Goal: Task Accomplishment & Management: Manage account settings

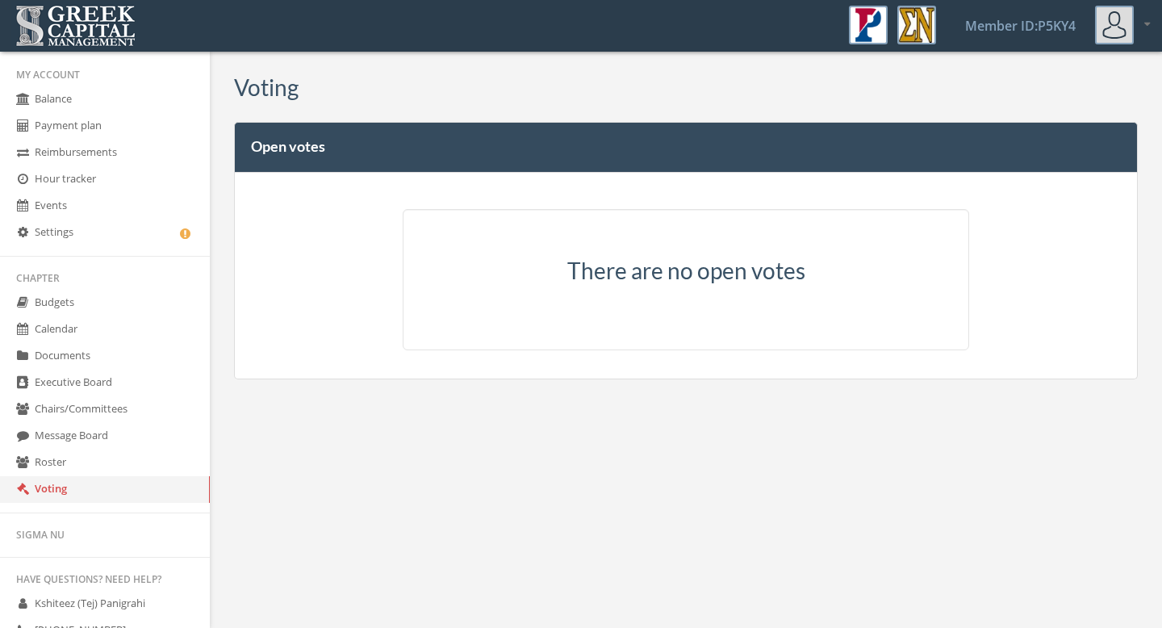
scroll to position [240, 0]
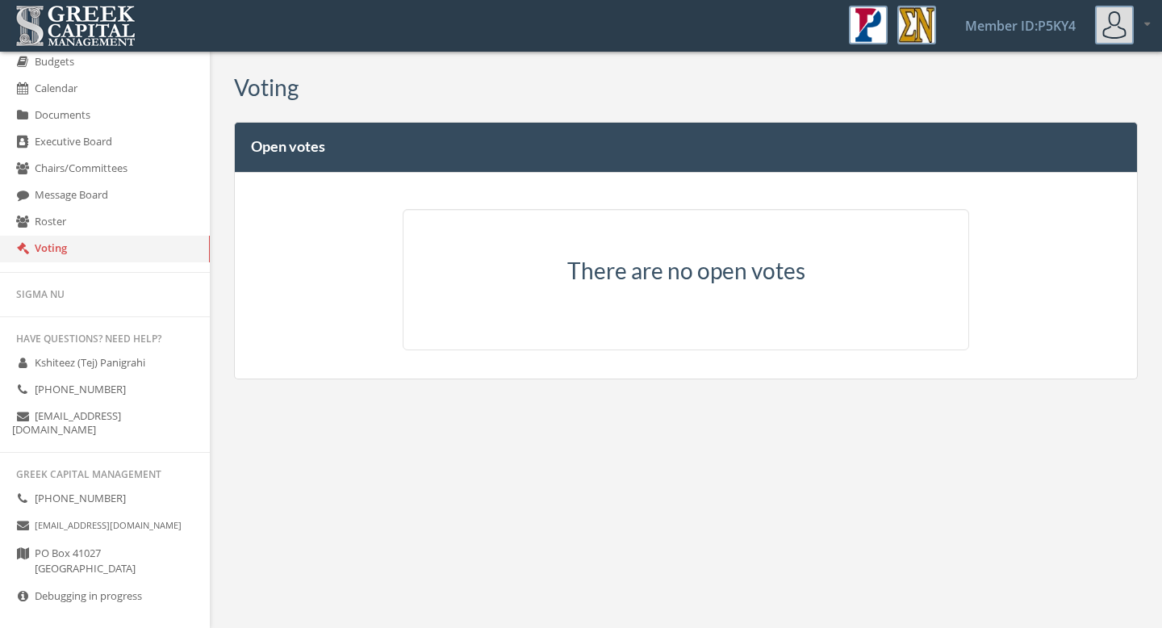
click at [172, 583] on link "Debugging in progress" at bounding box center [105, 596] width 210 height 27
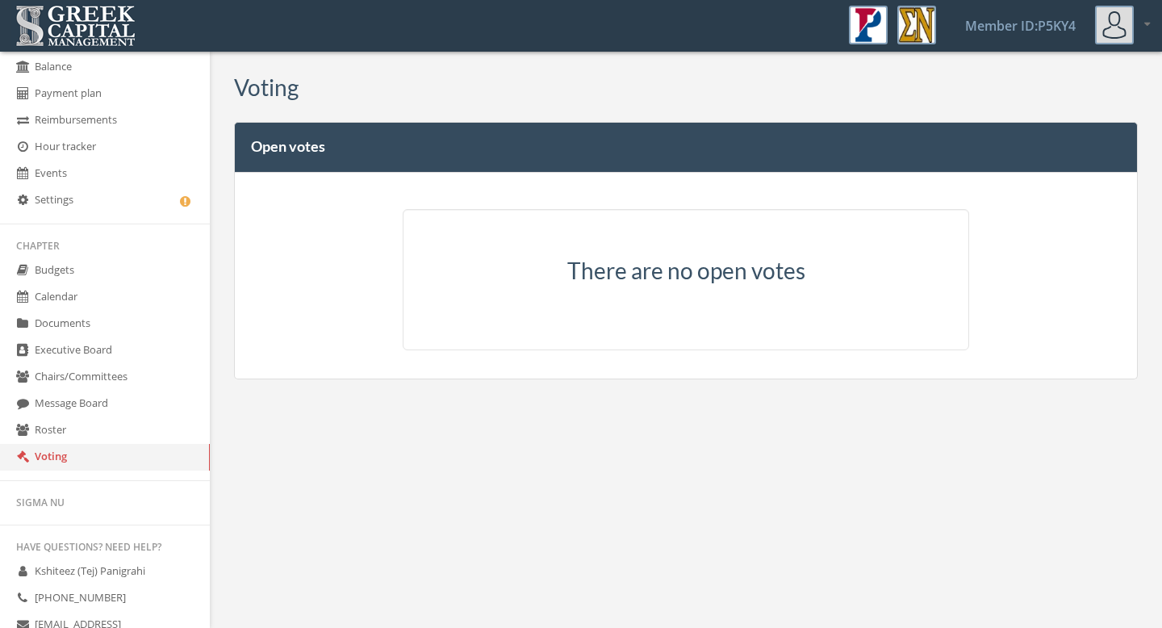
scroll to position [0, 0]
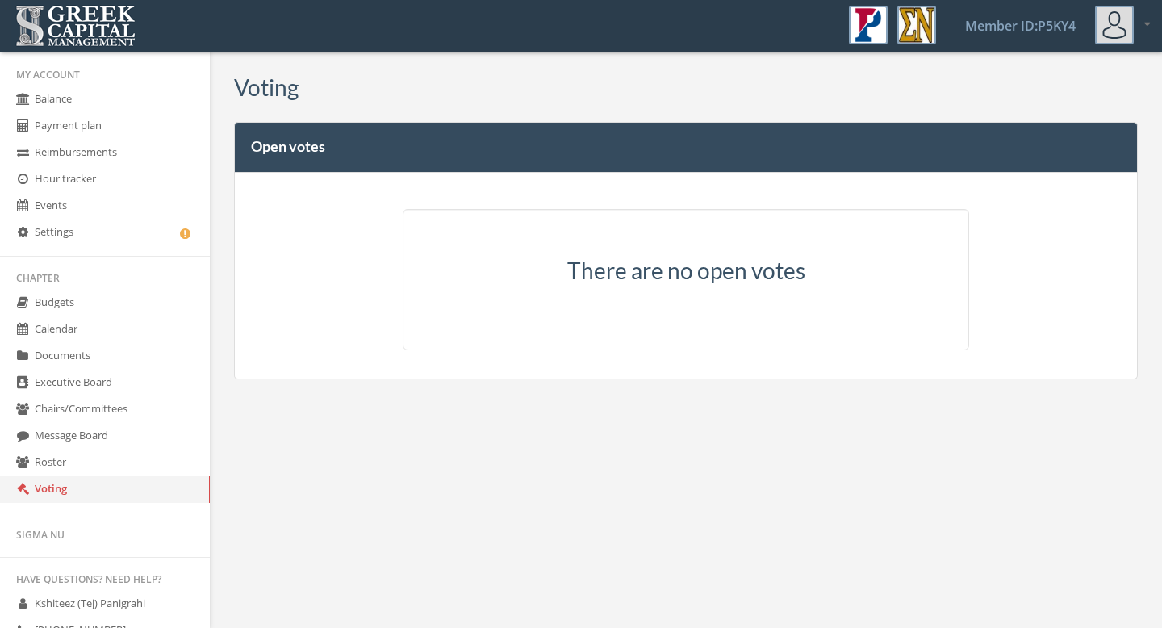
click at [117, 128] on link "Payment plan" at bounding box center [105, 126] width 210 height 27
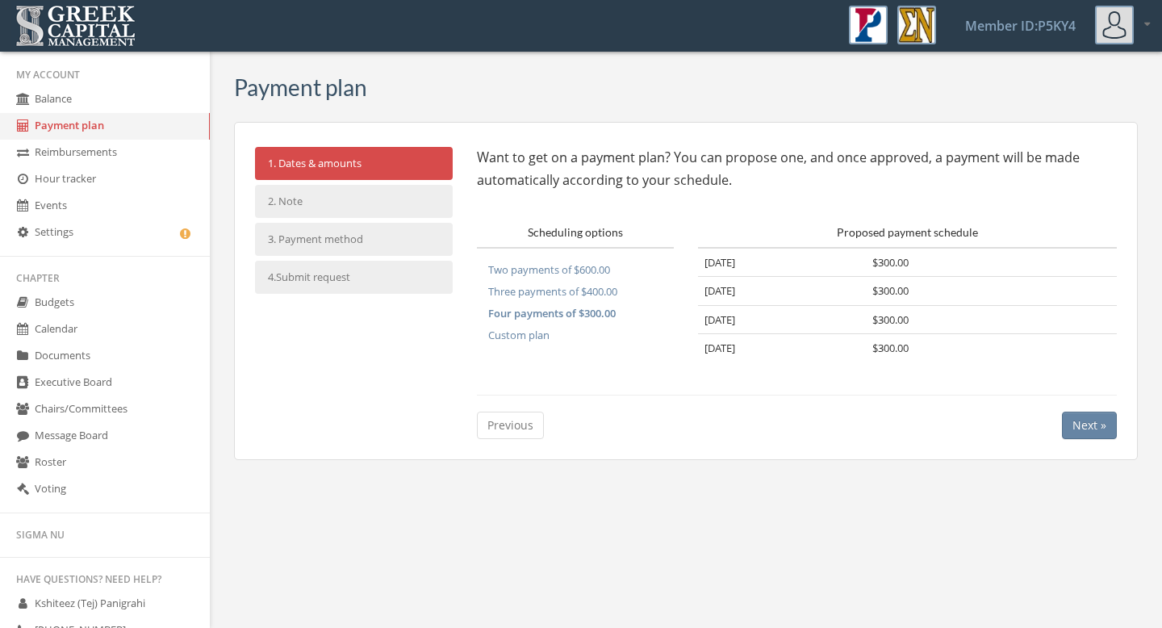
click at [73, 163] on link "Reimbursements" at bounding box center [105, 153] width 210 height 27
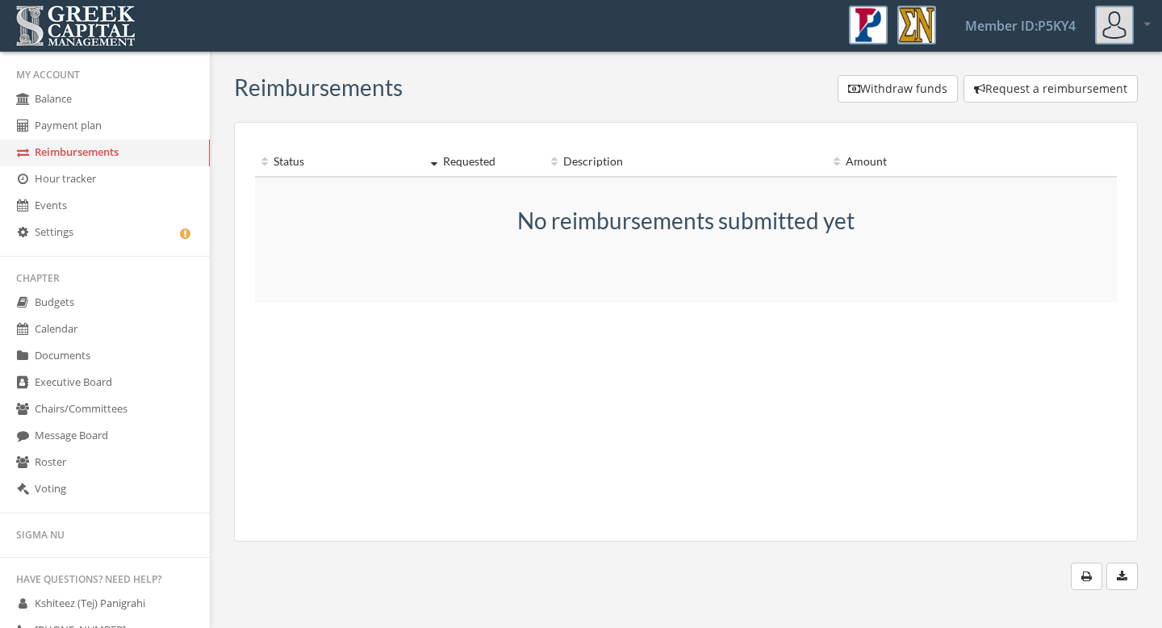
click at [72, 182] on link "Hour tracker" at bounding box center [105, 179] width 210 height 27
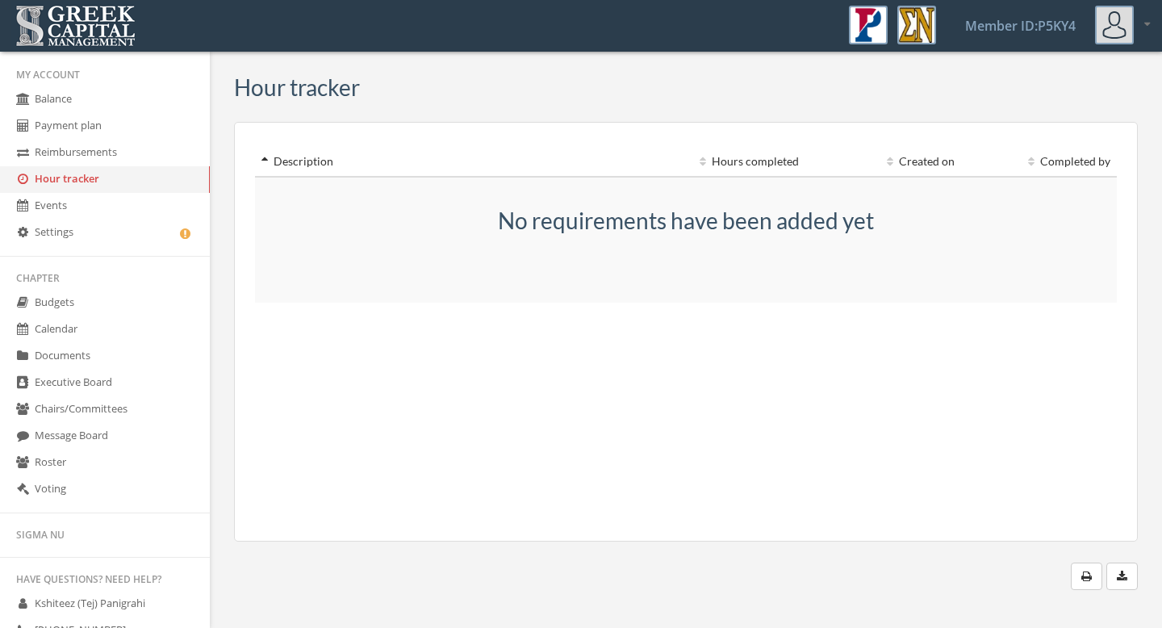
click at [76, 201] on link "Events" at bounding box center [105, 206] width 210 height 27
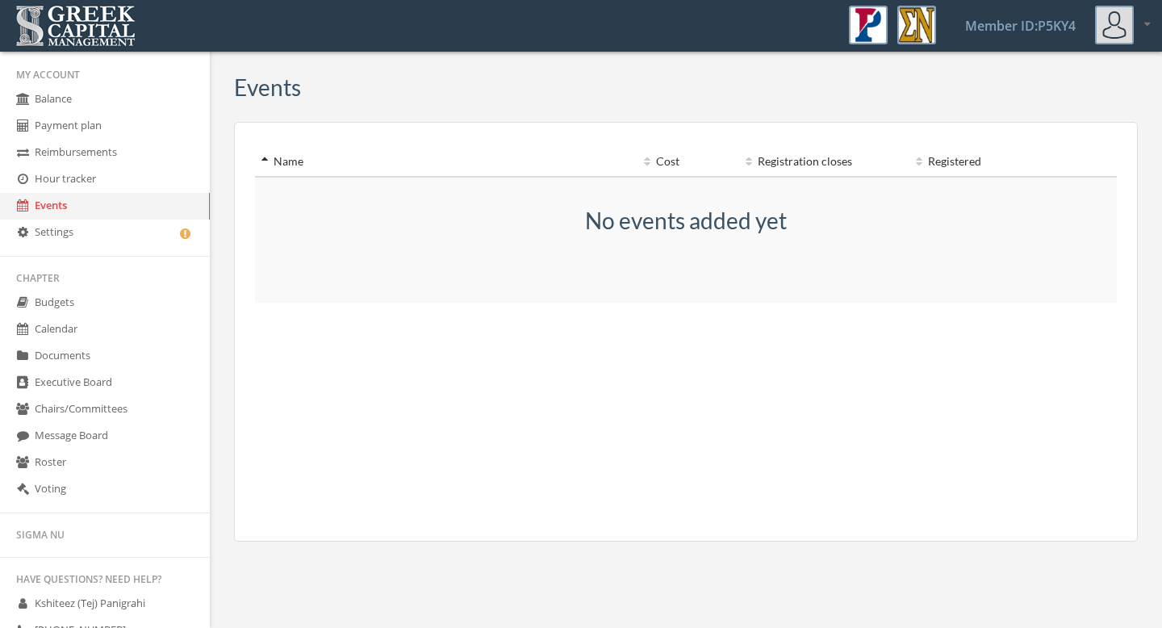
click at [77, 228] on link "Settings" at bounding box center [105, 232] width 210 height 27
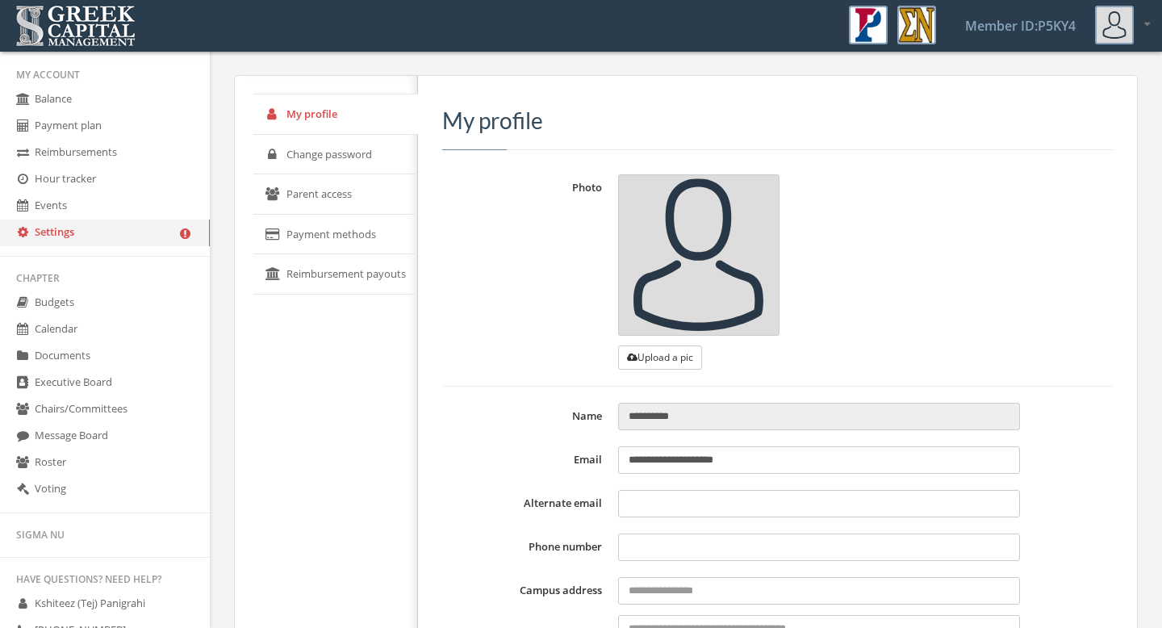
type input "**********"
click at [317, 269] on link "Reimbursement payouts" at bounding box center [335, 274] width 165 height 40
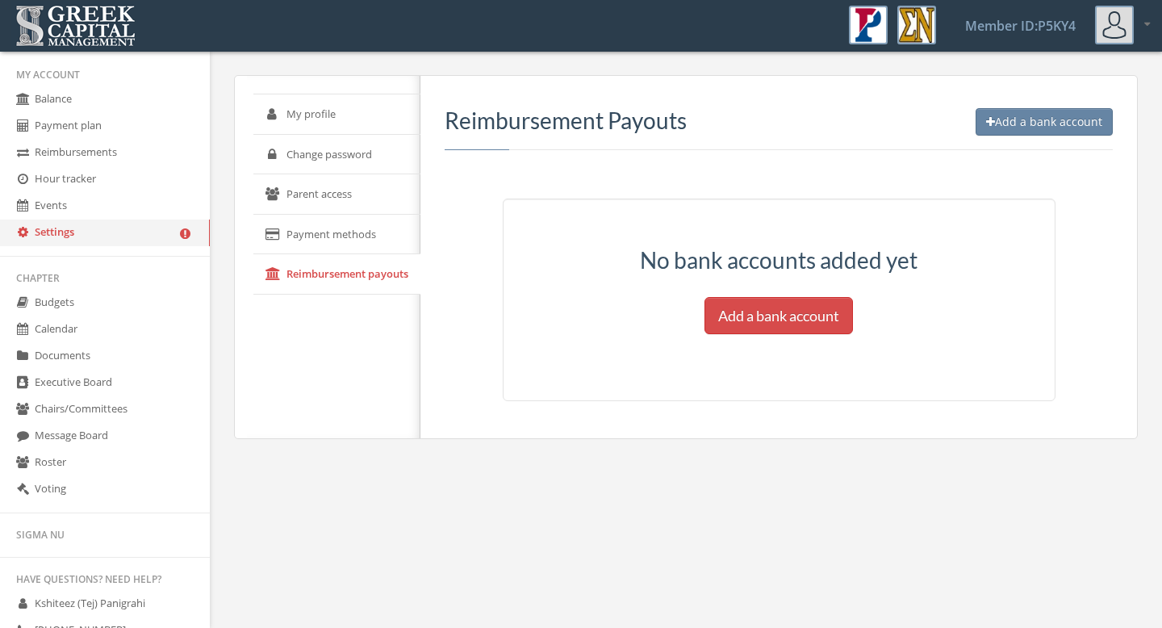
click at [323, 242] on link "Payment methods" at bounding box center [336, 235] width 167 height 40
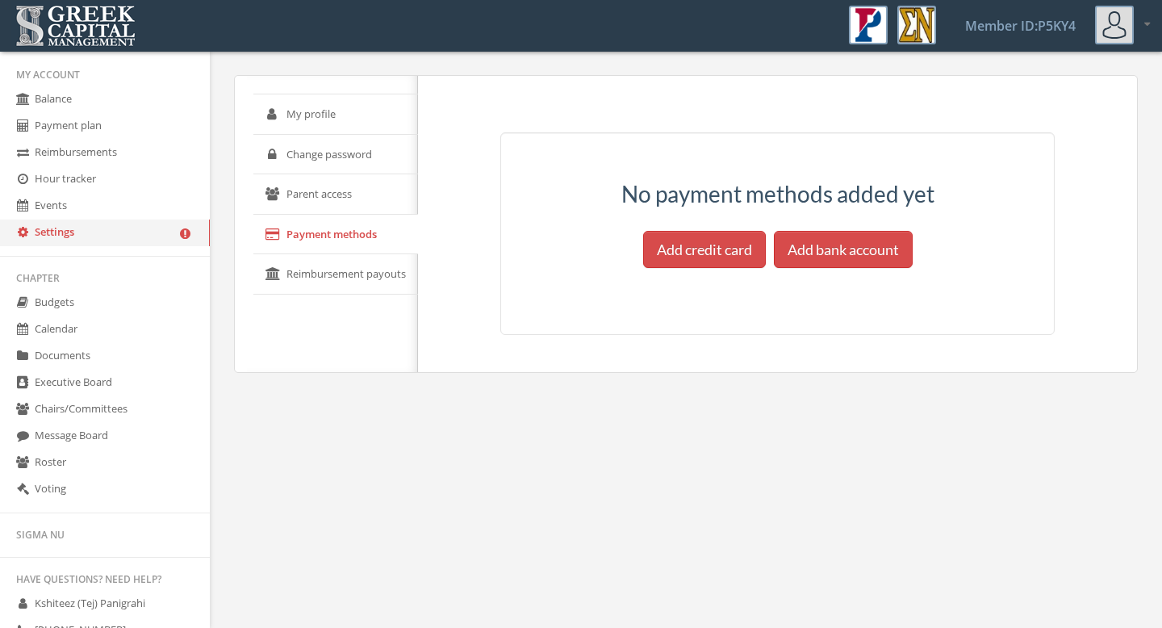
click at [302, 210] on link "Parent access" at bounding box center [335, 194] width 165 height 40
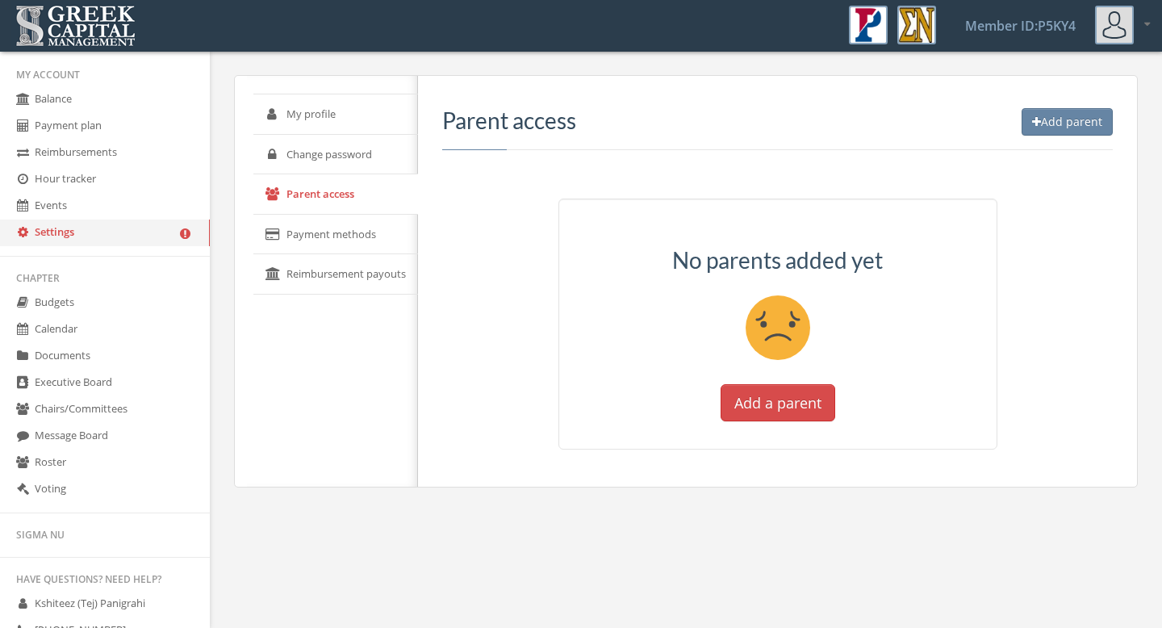
click at [43, 93] on link "Balance" at bounding box center [105, 99] width 210 height 27
